Goal: Use online tool/utility: Utilize a website feature to perform a specific function

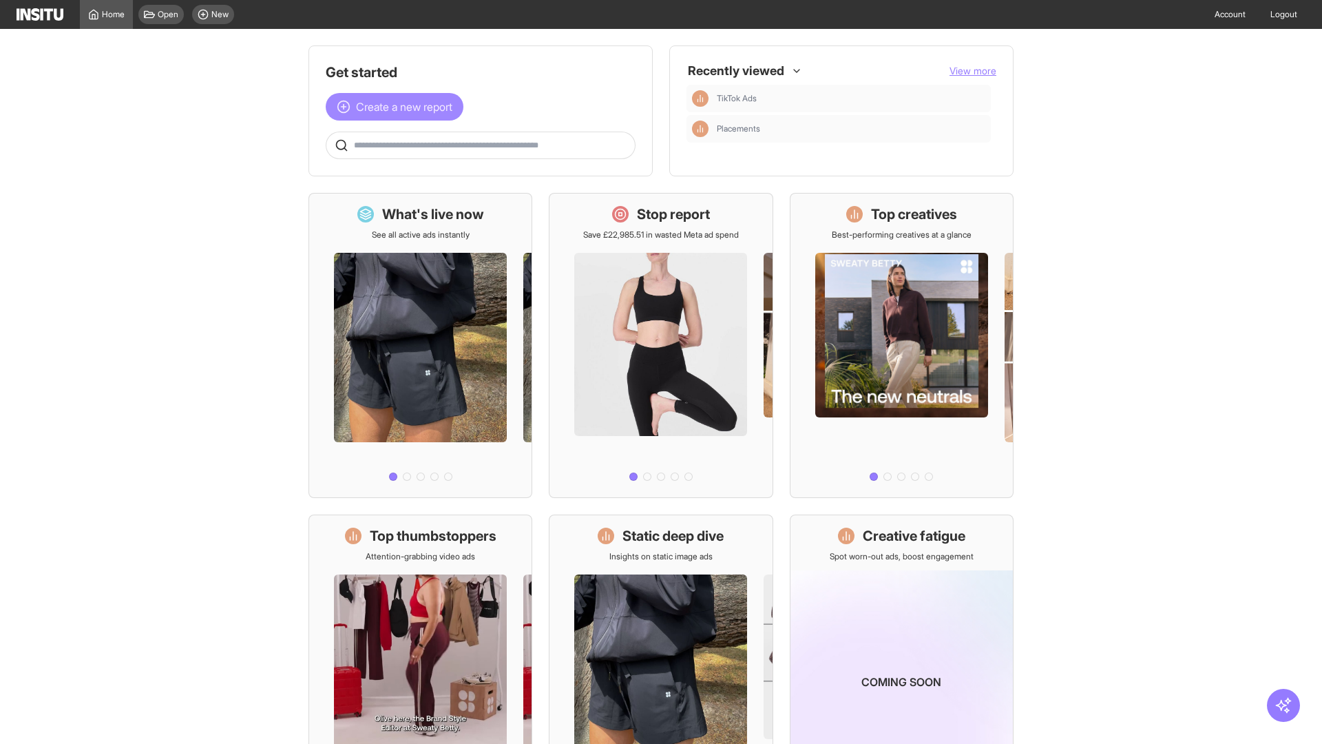
click at [398, 107] on span "Create a new report" at bounding box center [404, 106] width 96 height 17
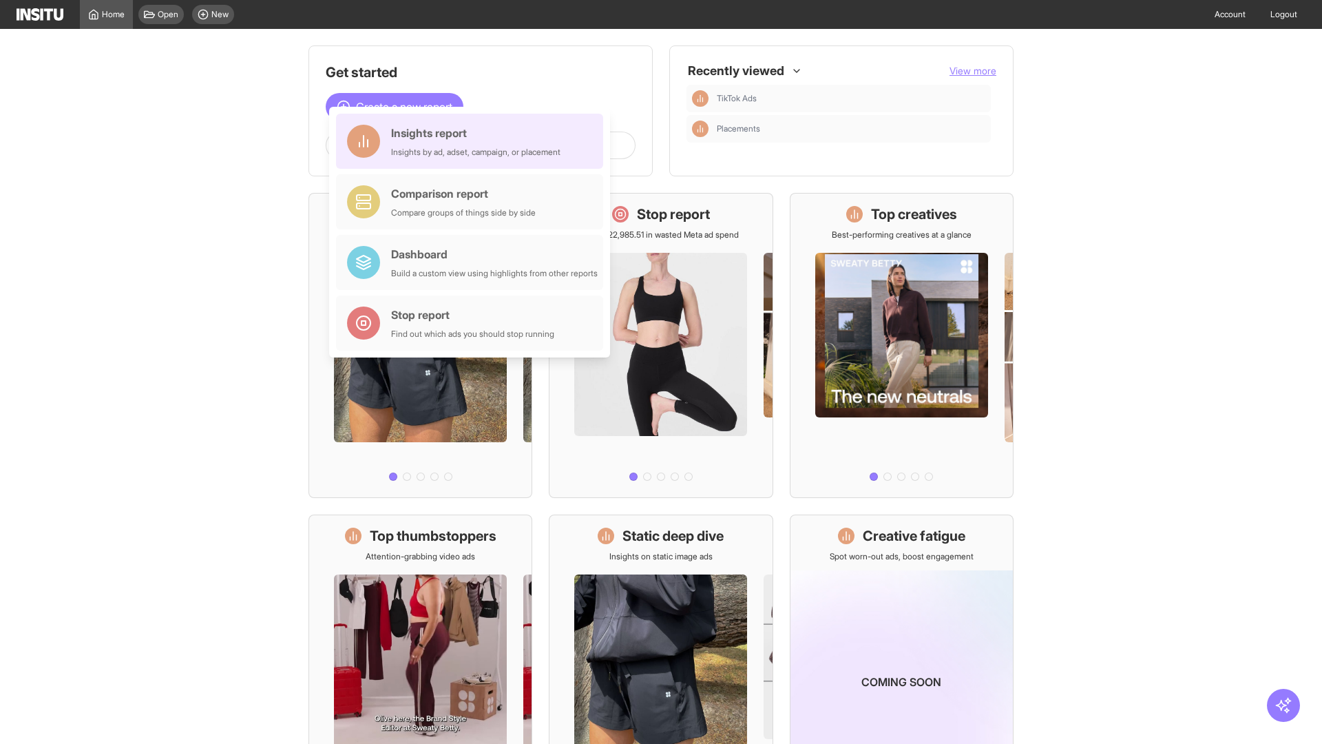
click at [473, 141] on div "Insights report Insights by ad, adset, campaign, or placement" at bounding box center [475, 141] width 169 height 33
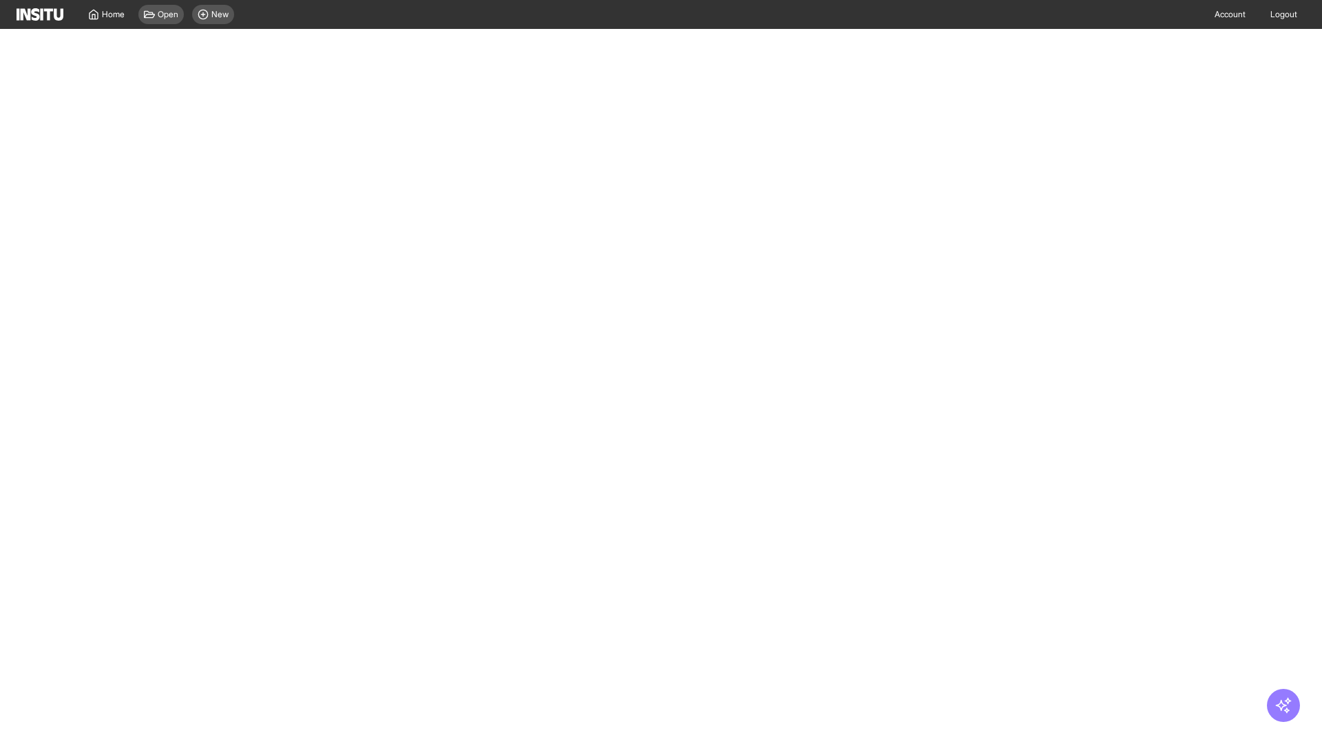
select select "**"
